Goal: Task Accomplishment & Management: Manage account settings

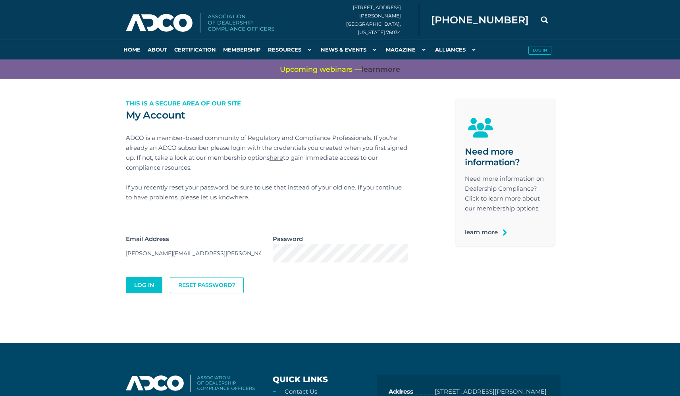
type input "linda.robertson@adcocommunity.com"
click at [142, 286] on button "Log In" at bounding box center [144, 285] width 35 height 15
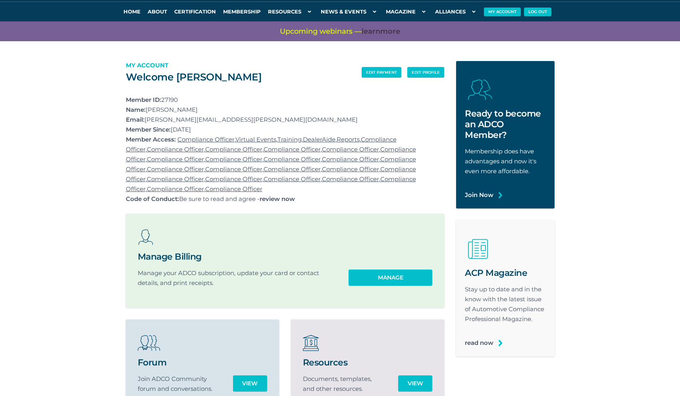
scroll to position [59, 0]
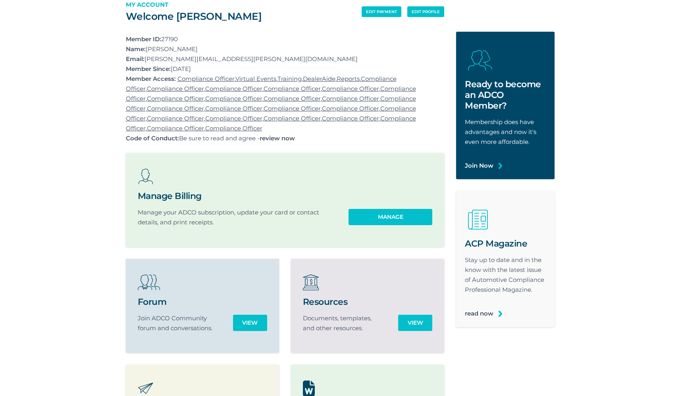
click at [632, 80] on section "edit payment edit profile Welcome [PERSON_NAME] My Account Member ID: 27190 Nam…" at bounding box center [340, 240] width 680 height 518
click at [72, 92] on section "edit payment edit profile Welcome [PERSON_NAME] My Account Member ID: 27190 Nam…" at bounding box center [340, 240] width 680 height 518
click at [582, 47] on section "edit payment edit profile Welcome [PERSON_NAME] My Account Member ID: 27190 Nam…" at bounding box center [340, 240] width 680 height 518
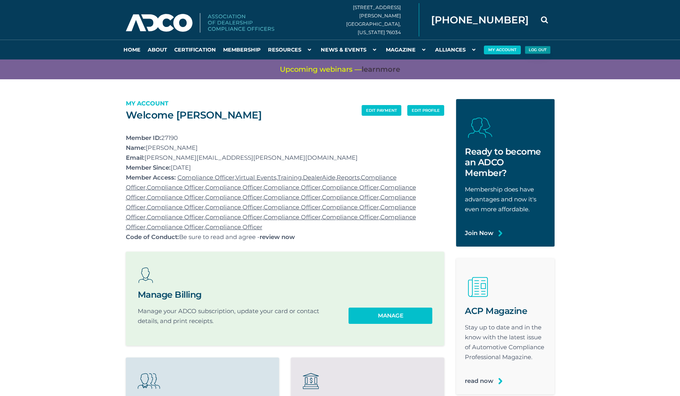
click at [539, 50] on button "Log Out" at bounding box center [537, 50] width 26 height 8
